Goal: Transaction & Acquisition: Purchase product/service

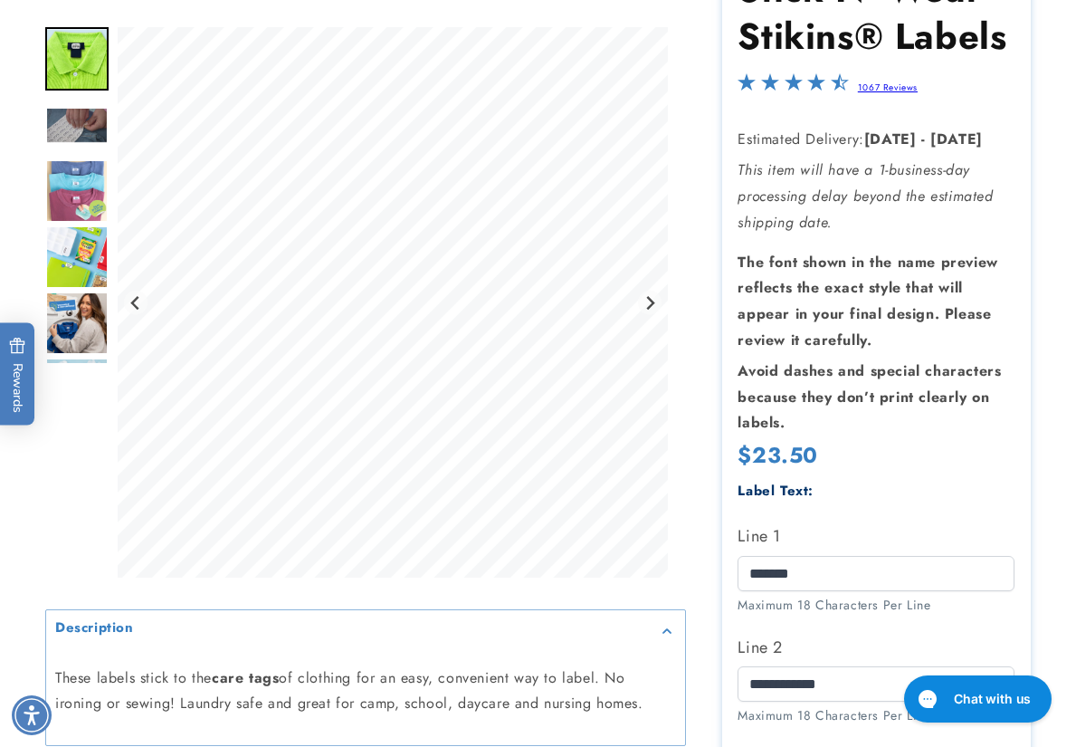
click at [1063, 540] on div at bounding box center [538, 592] width 1076 height 1287
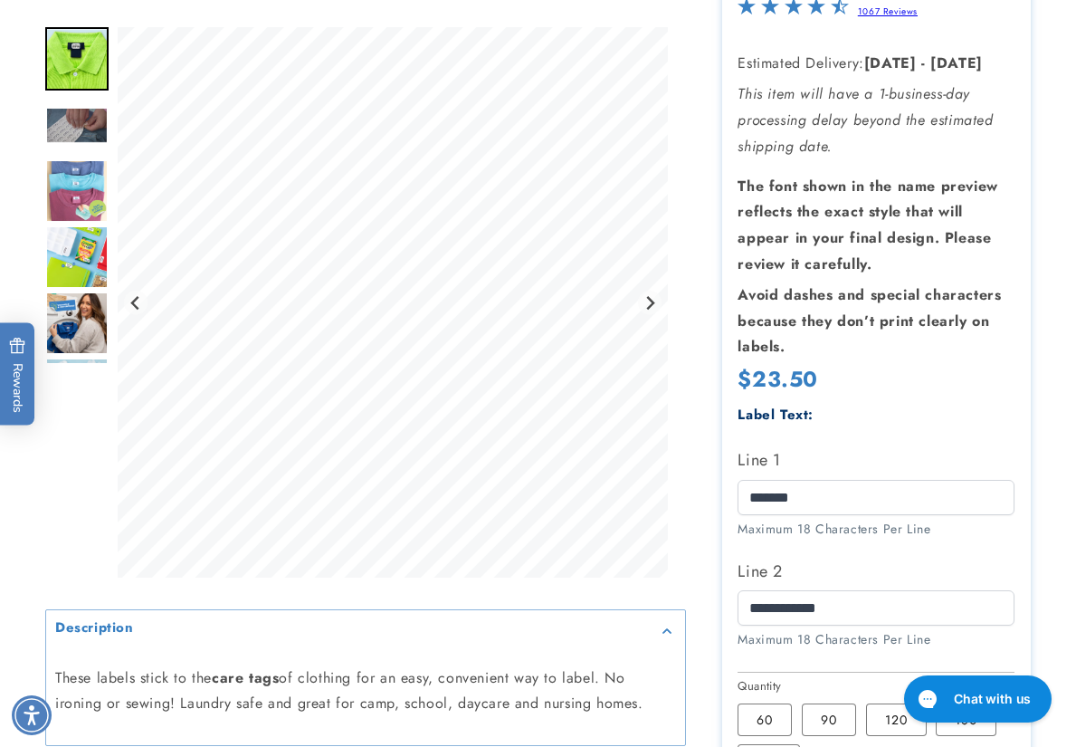
scroll to position [452, 0]
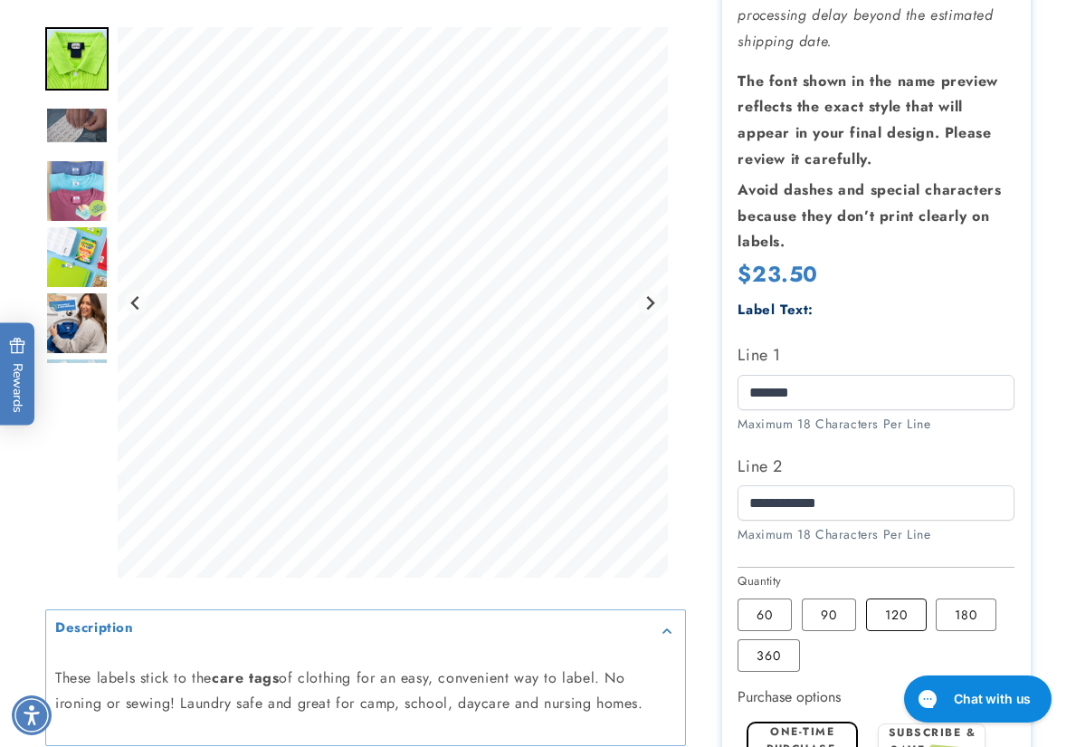
click at [876, 622] on label "120 Variant sold out or unavailable" at bounding box center [896, 614] width 61 height 33
click at [1060, 453] on div at bounding box center [538, 411] width 1076 height 1287
click at [1071, 441] on div at bounding box center [538, 411] width 1076 height 1287
click at [1045, 425] on div at bounding box center [538, 411] width 1076 height 1287
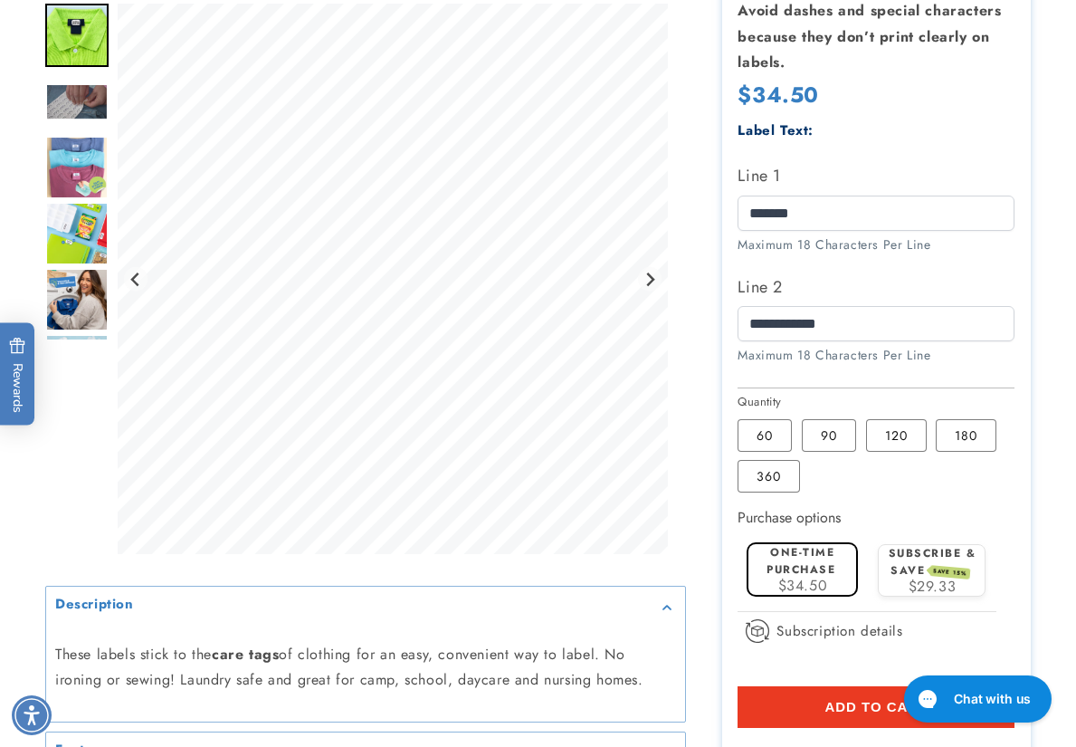
scroll to position [633, 0]
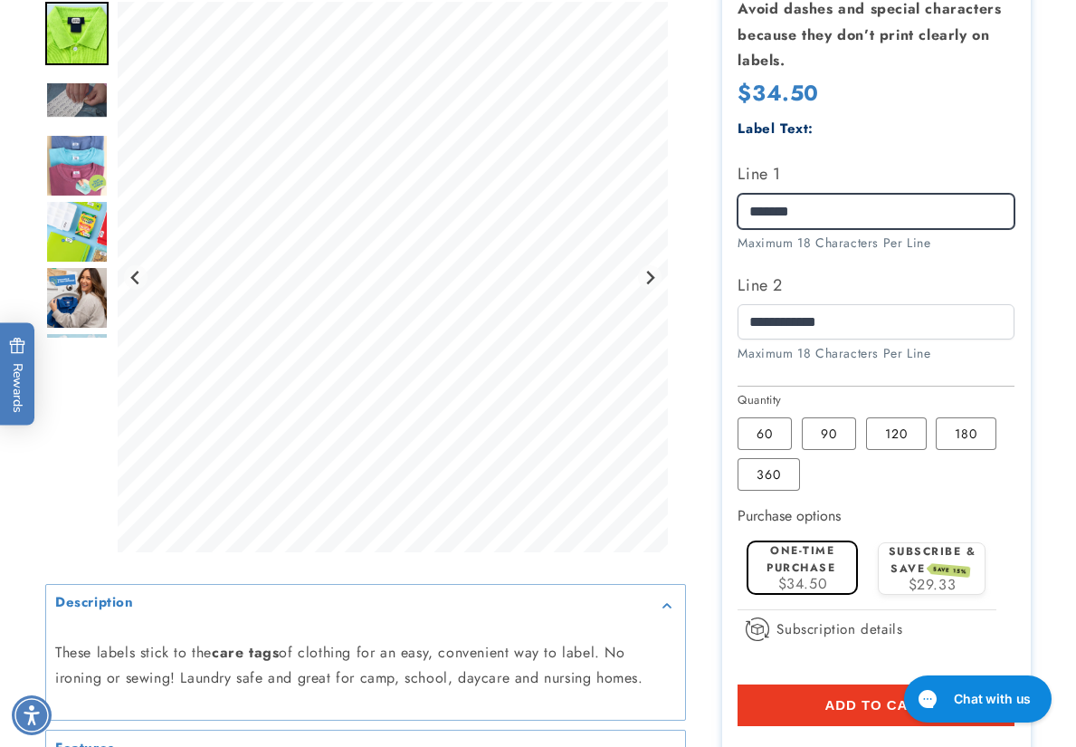
drag, startPoint x: 824, startPoint y: 216, endPoint x: 761, endPoint y: 210, distance: 63.7
click at [761, 210] on input "*******" at bounding box center [876, 211] width 277 height 35
click at [1058, 371] on div at bounding box center [538, 230] width 1076 height 1287
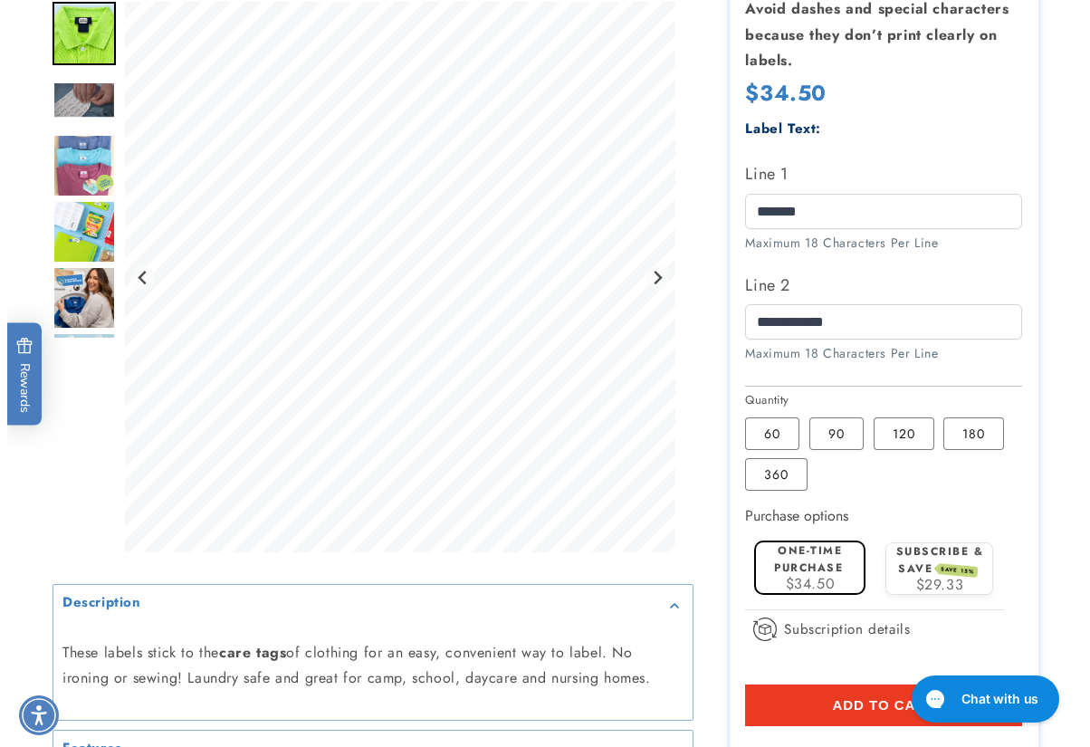
scroll to position [724, 0]
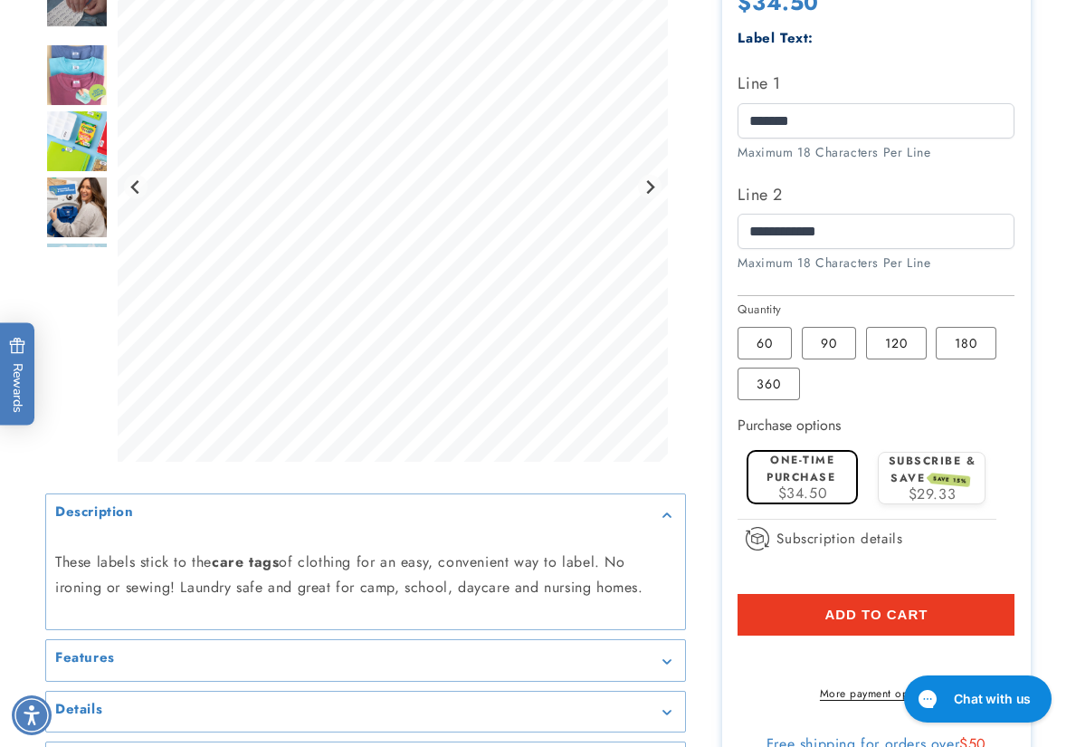
click at [754, 617] on button "Add to cart" at bounding box center [876, 615] width 277 height 42
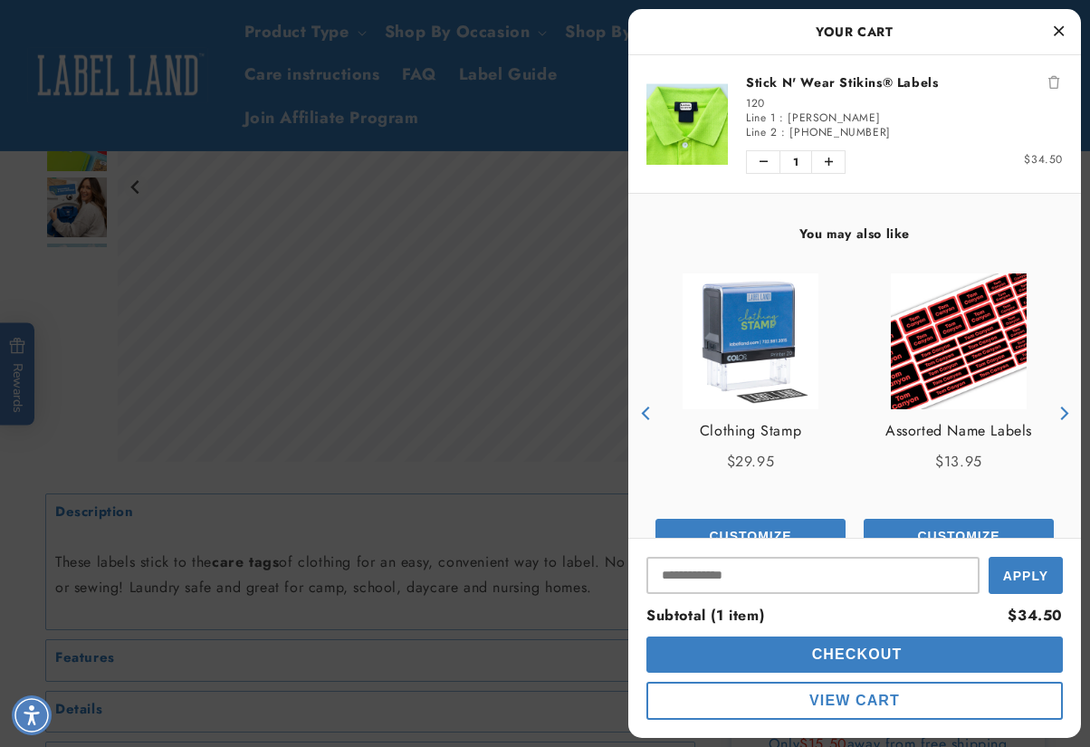
click at [687, 655] on button "Checkout" at bounding box center [854, 654] width 416 height 36
